Goal: Task Accomplishment & Management: Manage account settings

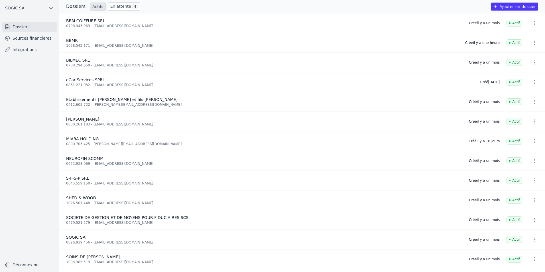
click at [22, 52] on link "Intégrations" at bounding box center [29, 50] width 54 height 10
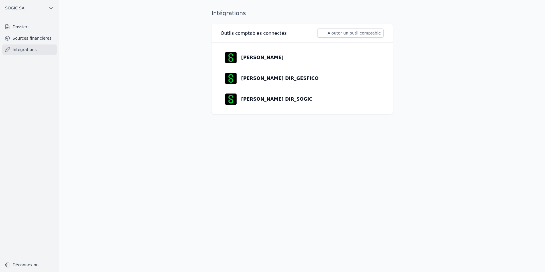
click at [249, 57] on p "[PERSON_NAME]" at bounding box center [262, 57] width 43 height 7
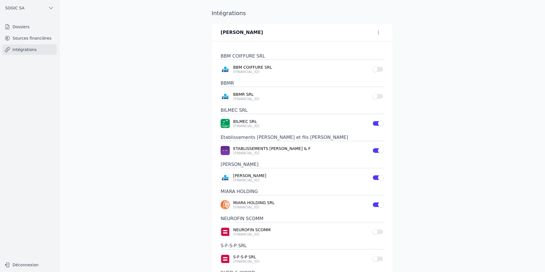
click at [379, 70] on button "Use setting" at bounding box center [378, 69] width 11 height 6
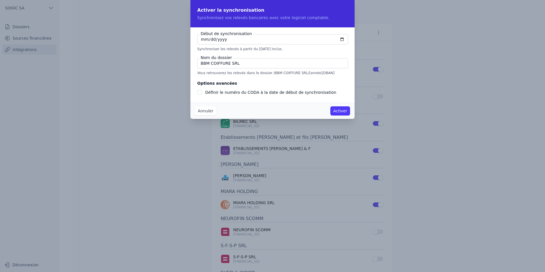
checkbox input "false"
type input "[DATE]"
click at [342, 112] on button "Activer" at bounding box center [341, 110] width 20 height 9
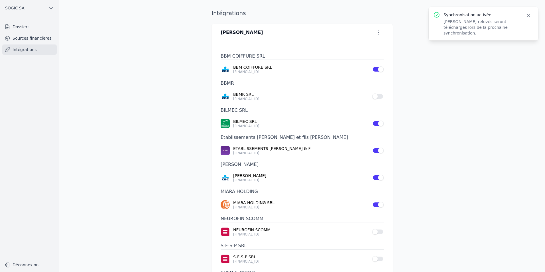
click at [380, 97] on button "Use setting" at bounding box center [378, 97] width 11 height 6
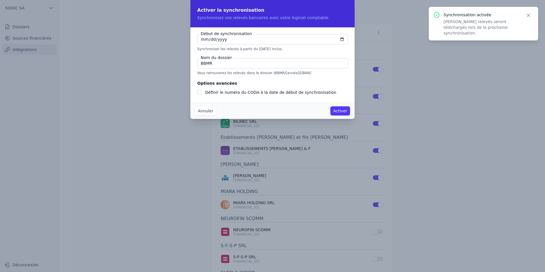
checkbox input "false"
type input "[DATE]"
click at [344, 110] on button "Activer" at bounding box center [341, 110] width 20 height 9
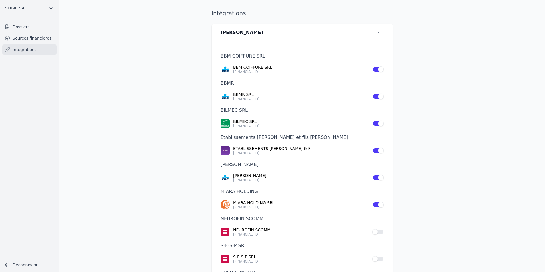
click at [26, 37] on link "Sources financières" at bounding box center [29, 38] width 54 height 10
